Goal: Task Accomplishment & Management: Manage account settings

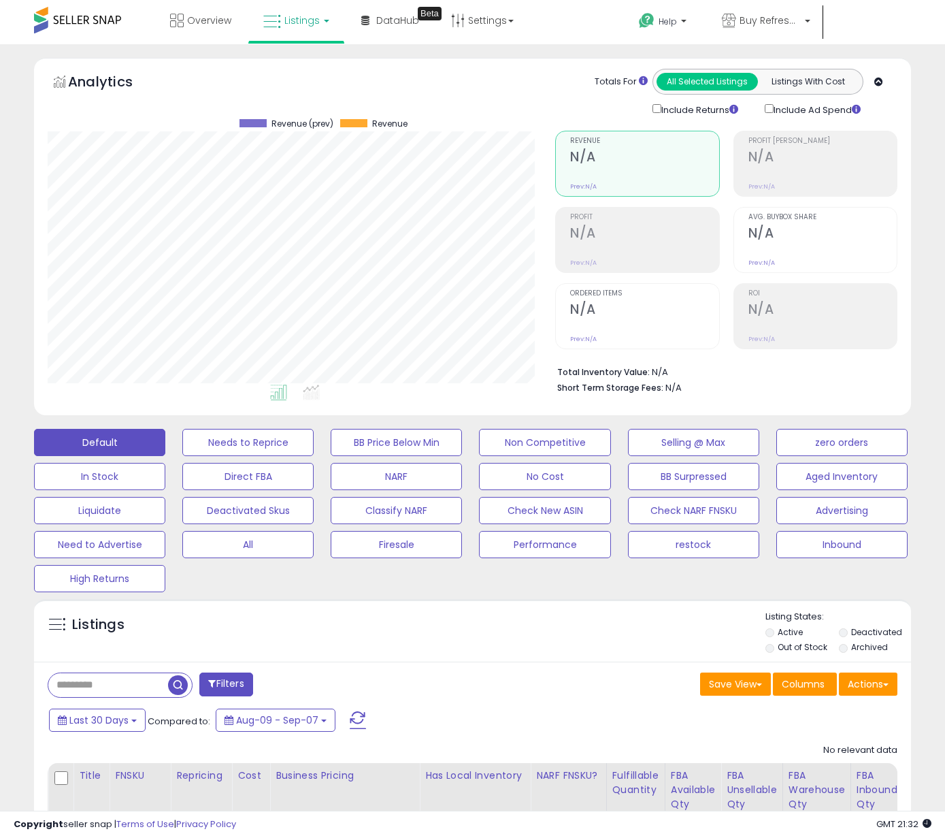
scroll to position [279, 508]
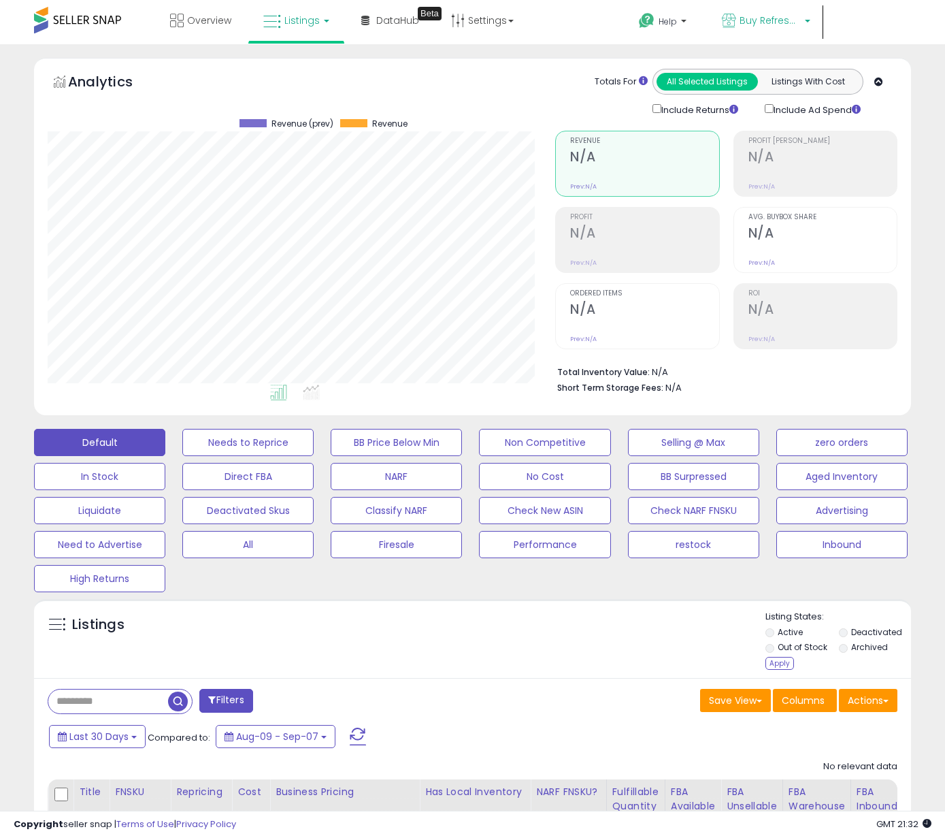
click at [783, 22] on span "Buy Refreshed MX" at bounding box center [770, 21] width 61 height 14
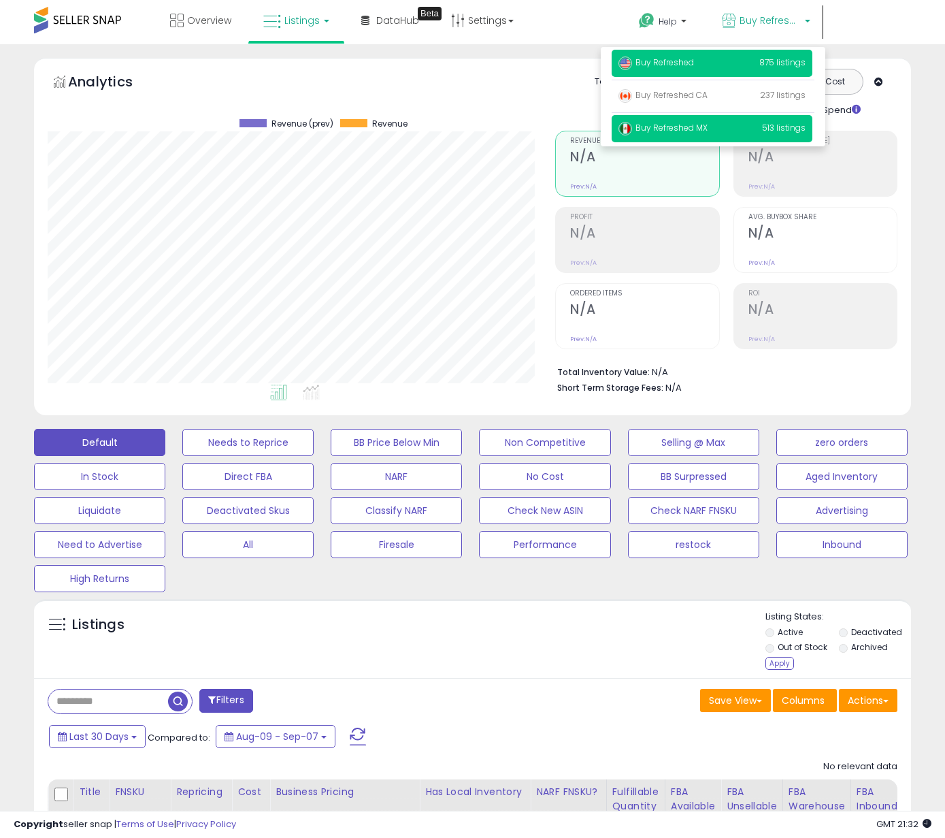
click at [672, 73] on p "Buy Refreshed 875 listings" at bounding box center [712, 63] width 201 height 27
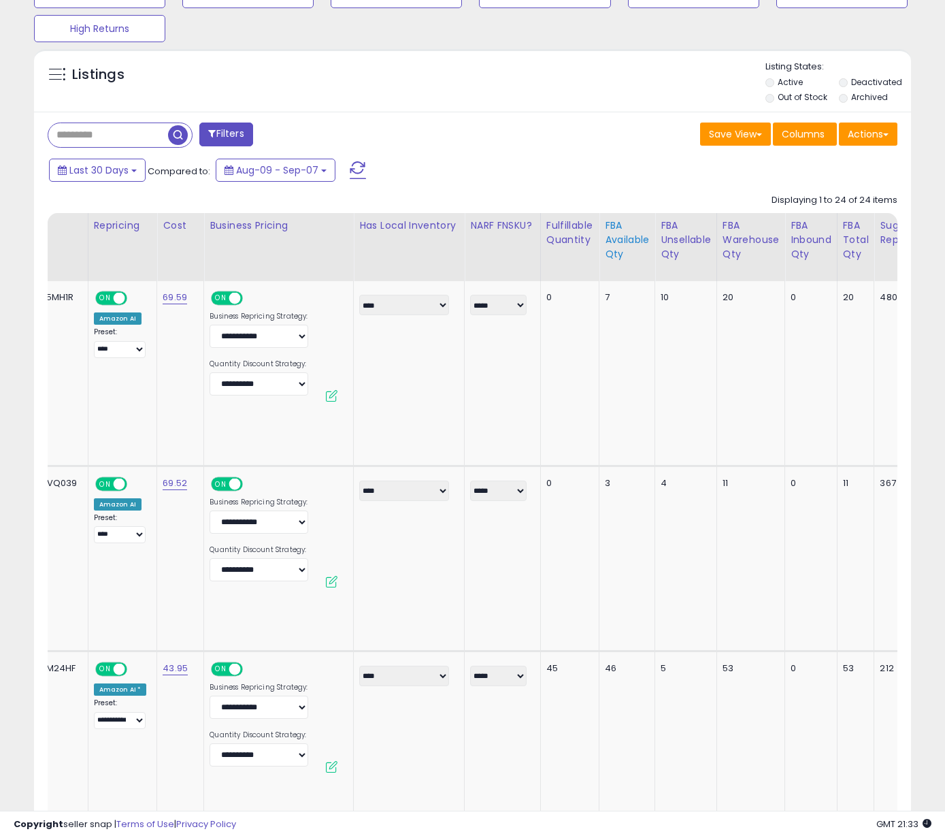
click at [619, 259] on div "FBA Available Qty" at bounding box center [627, 239] width 44 height 43
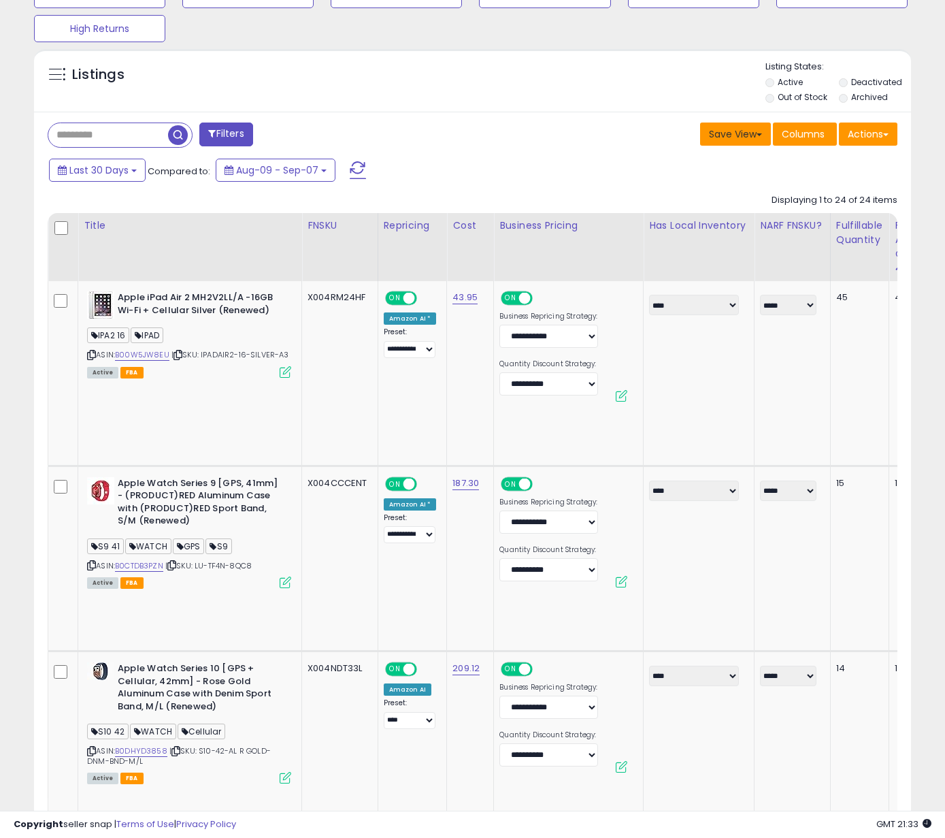
click at [717, 137] on button "Save View" at bounding box center [735, 134] width 71 height 23
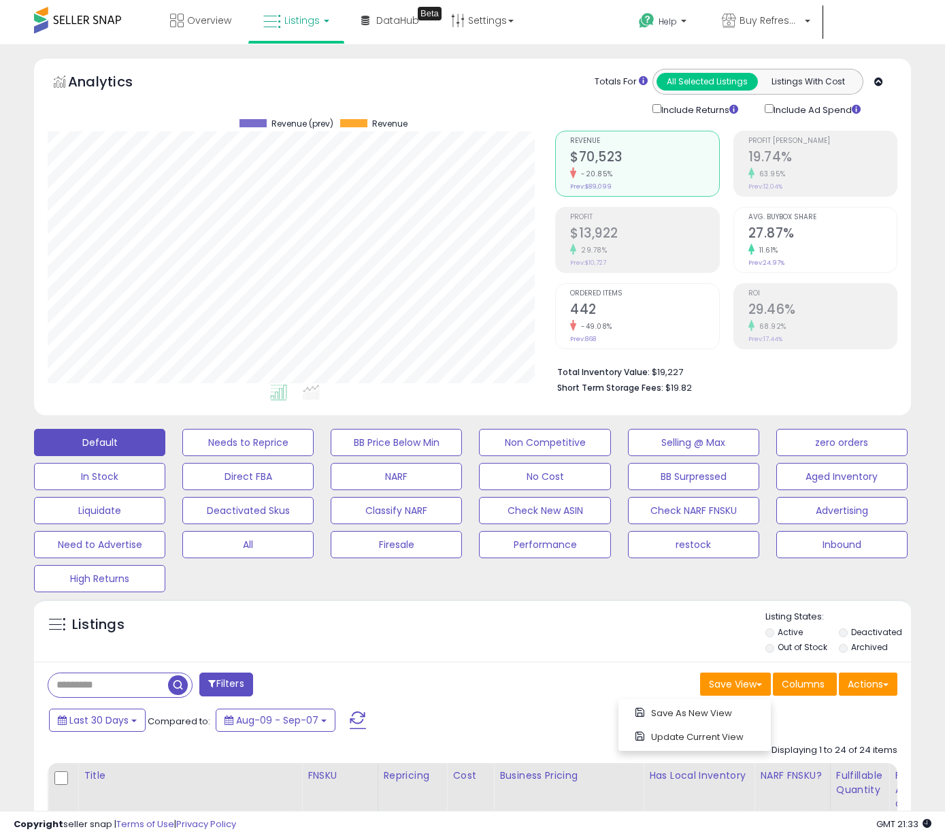
drag, startPoint x: 705, startPoint y: 741, endPoint x: 696, endPoint y: 732, distance: 12.0
click at [705, 741] on link "Update Current View" at bounding box center [695, 736] width 146 height 21
